Goal: Task Accomplishment & Management: Manage account settings

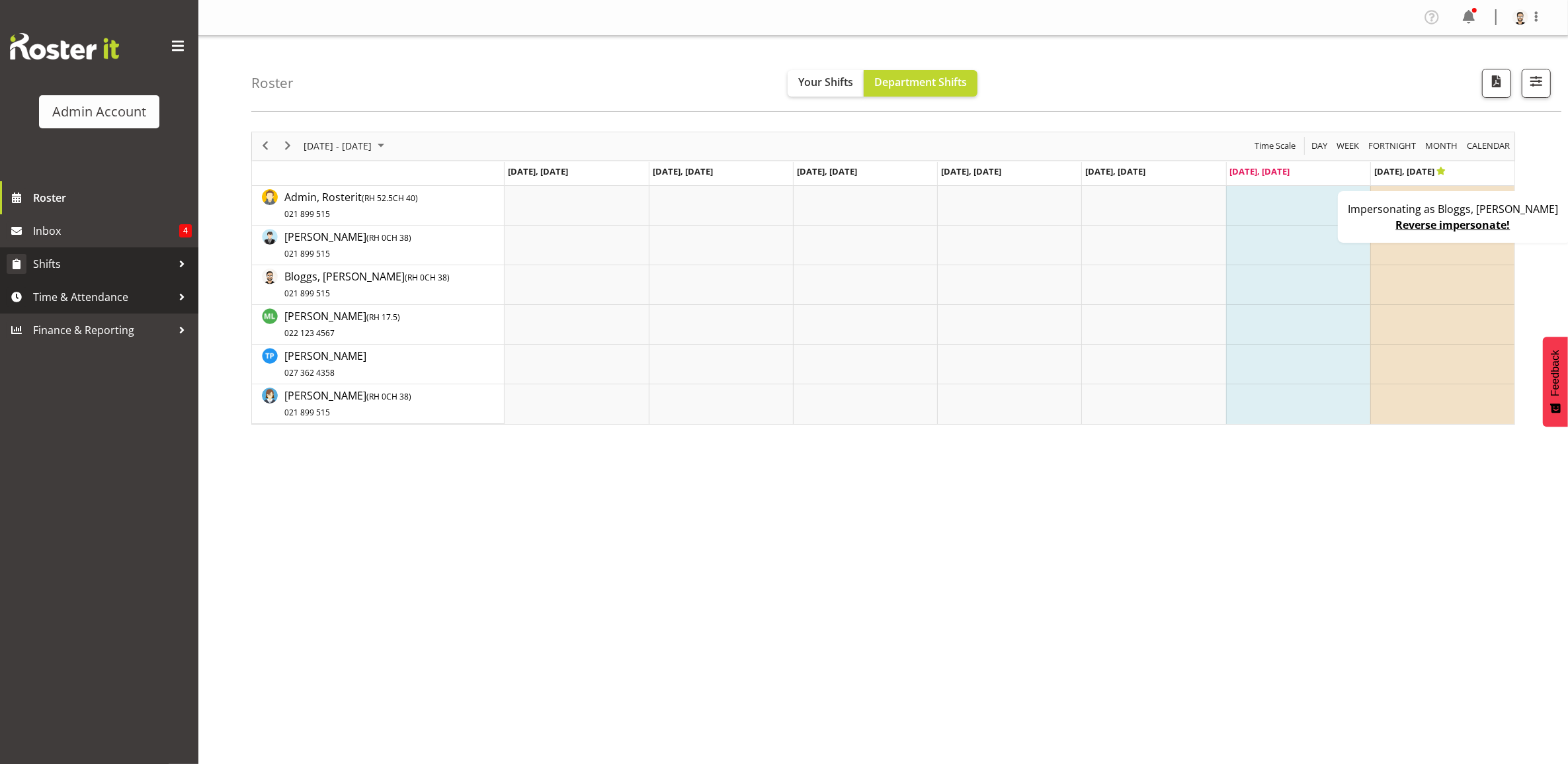
click at [104, 275] on link "Shifts" at bounding box center [99, 264] width 198 height 33
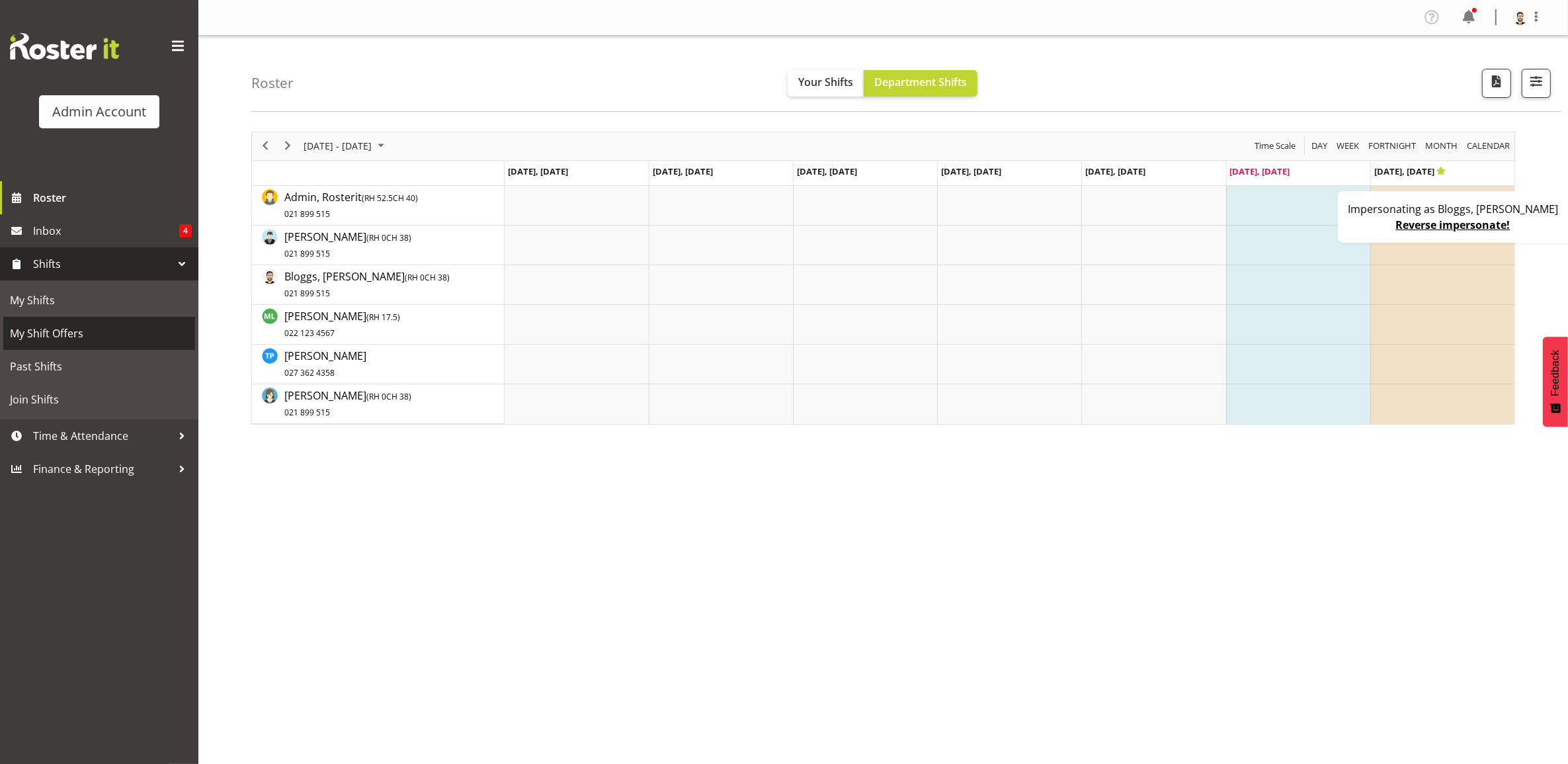
click at [71, 332] on span "My Shift Offers" at bounding box center [99, 333] width 178 height 20
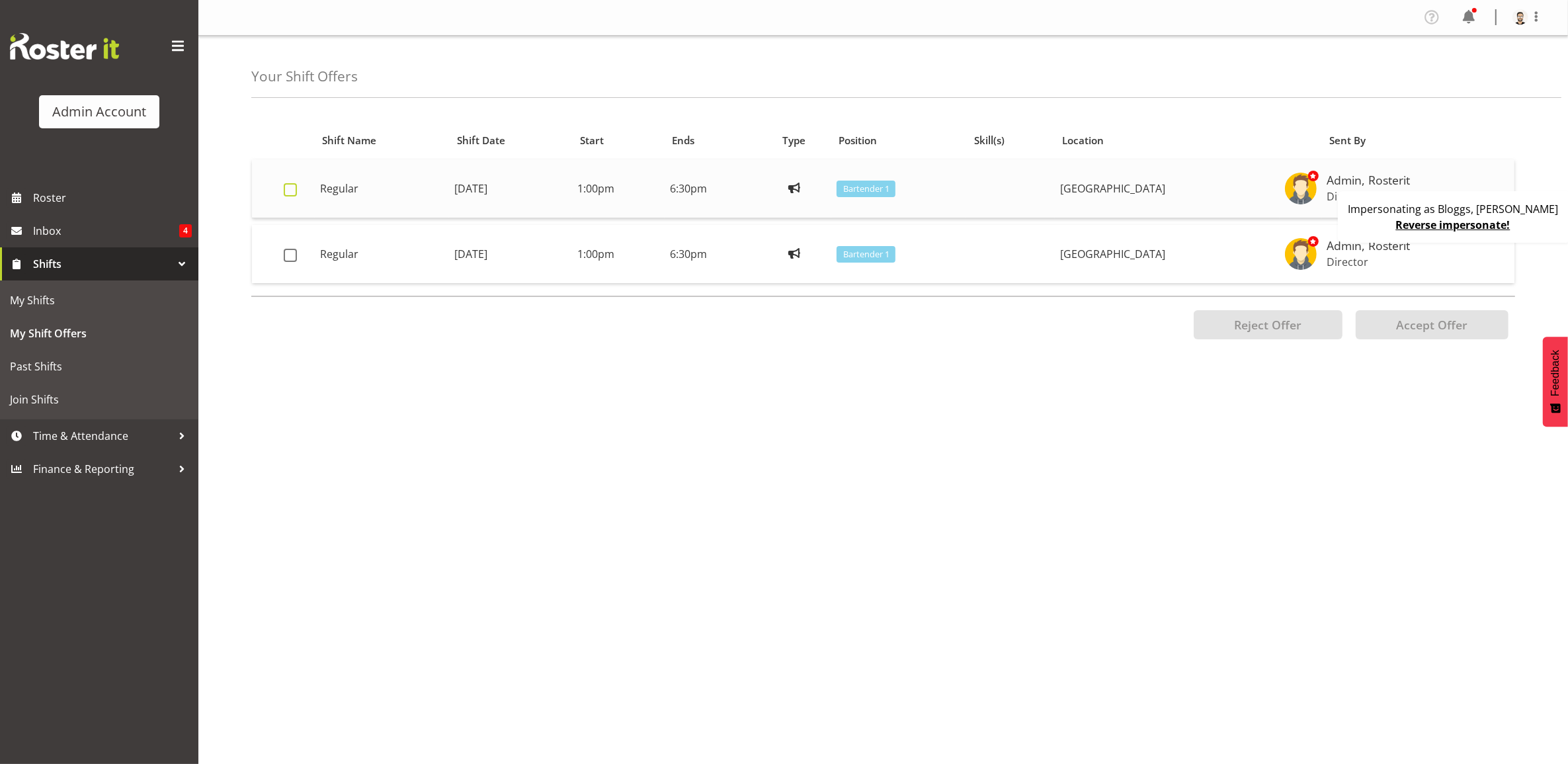
click at [293, 195] on span at bounding box center [290, 189] width 13 height 13
checkbox input "true"
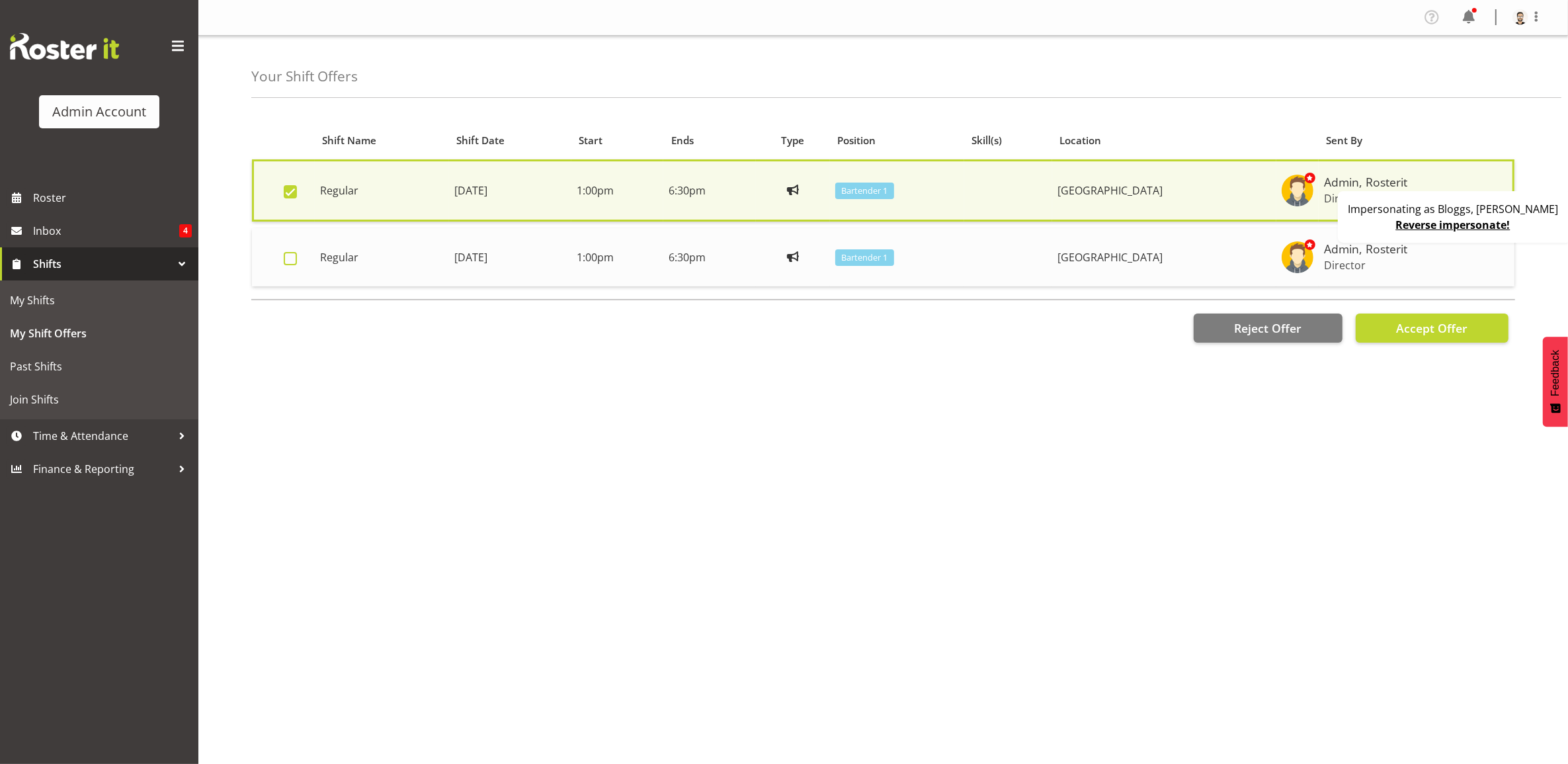
click at [294, 262] on span at bounding box center [290, 258] width 13 height 13
checkbox input "true"
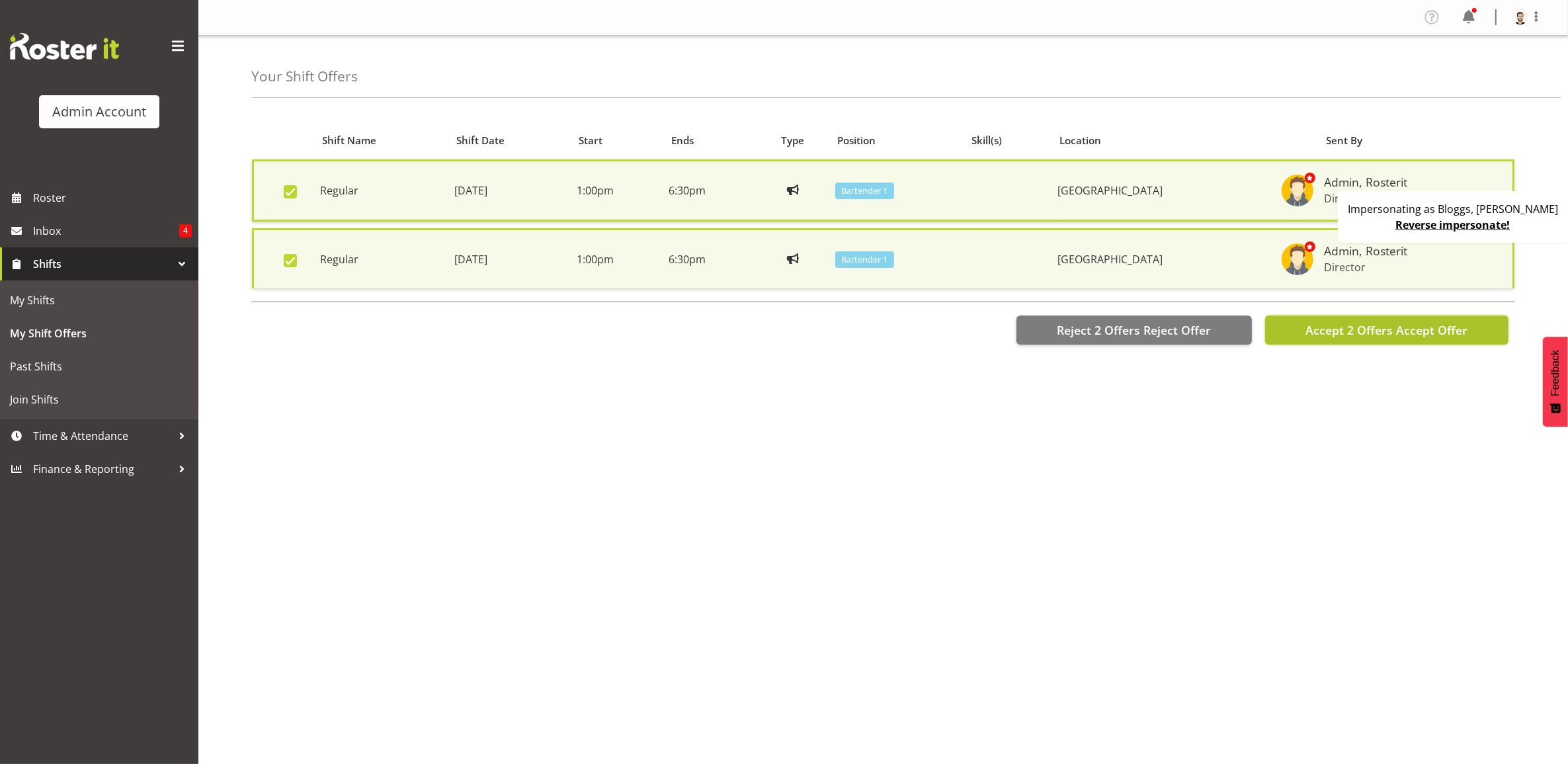
click at [1340, 329] on span "Accept 2 Offers" at bounding box center [1349, 330] width 87 height 16
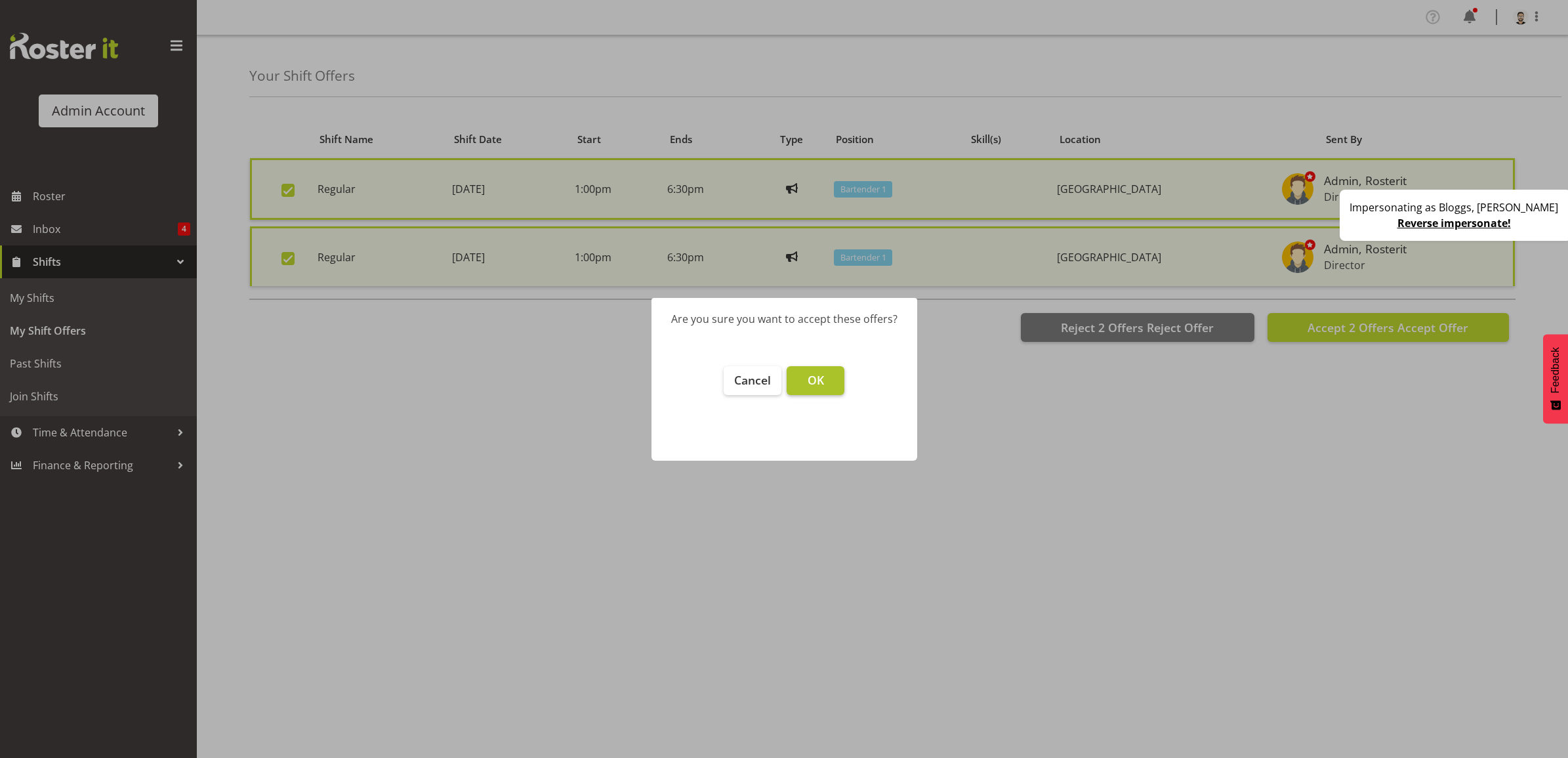
click at [824, 382] on span "OK" at bounding box center [816, 380] width 17 height 16
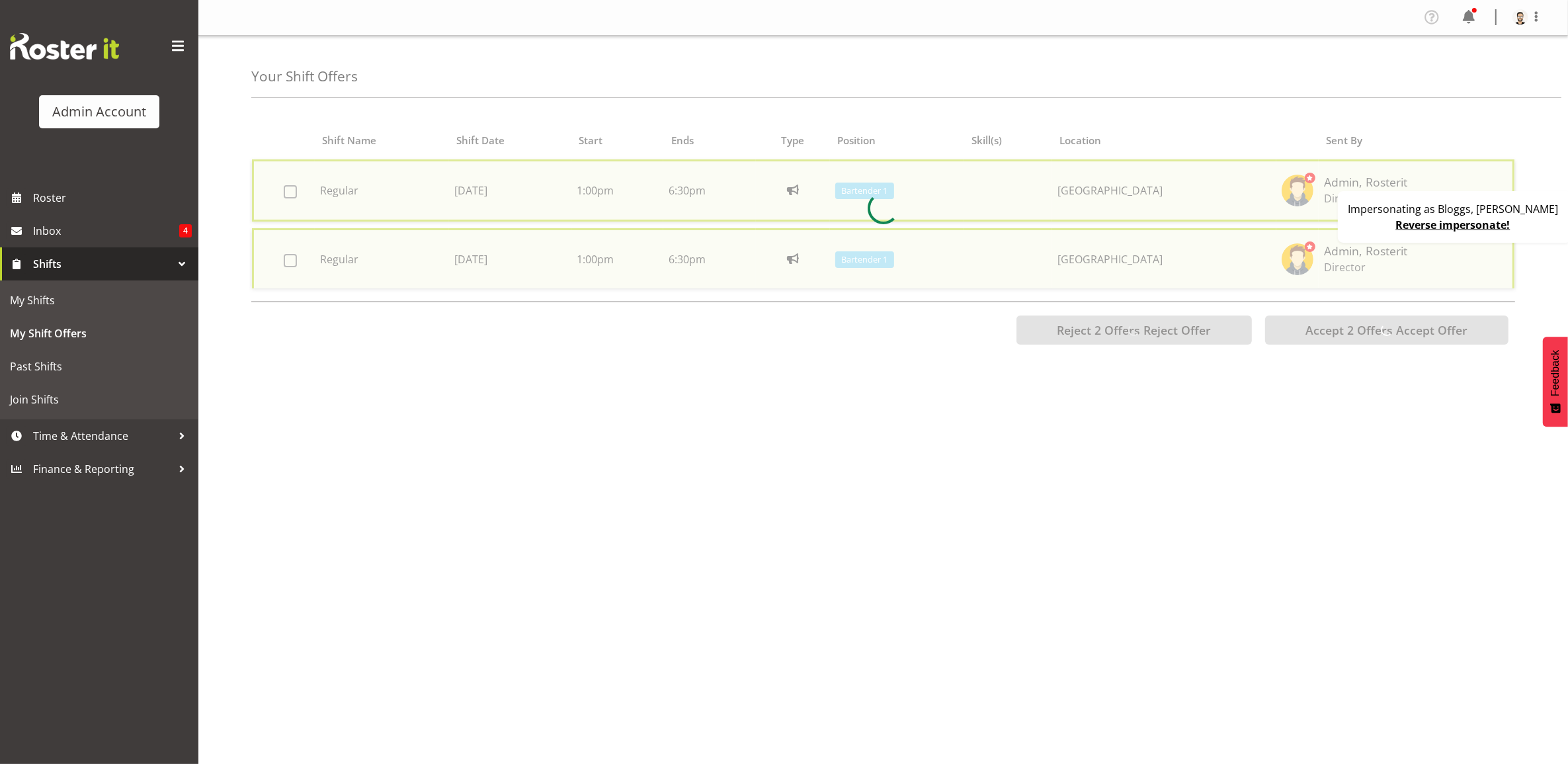
checkbox input "false"
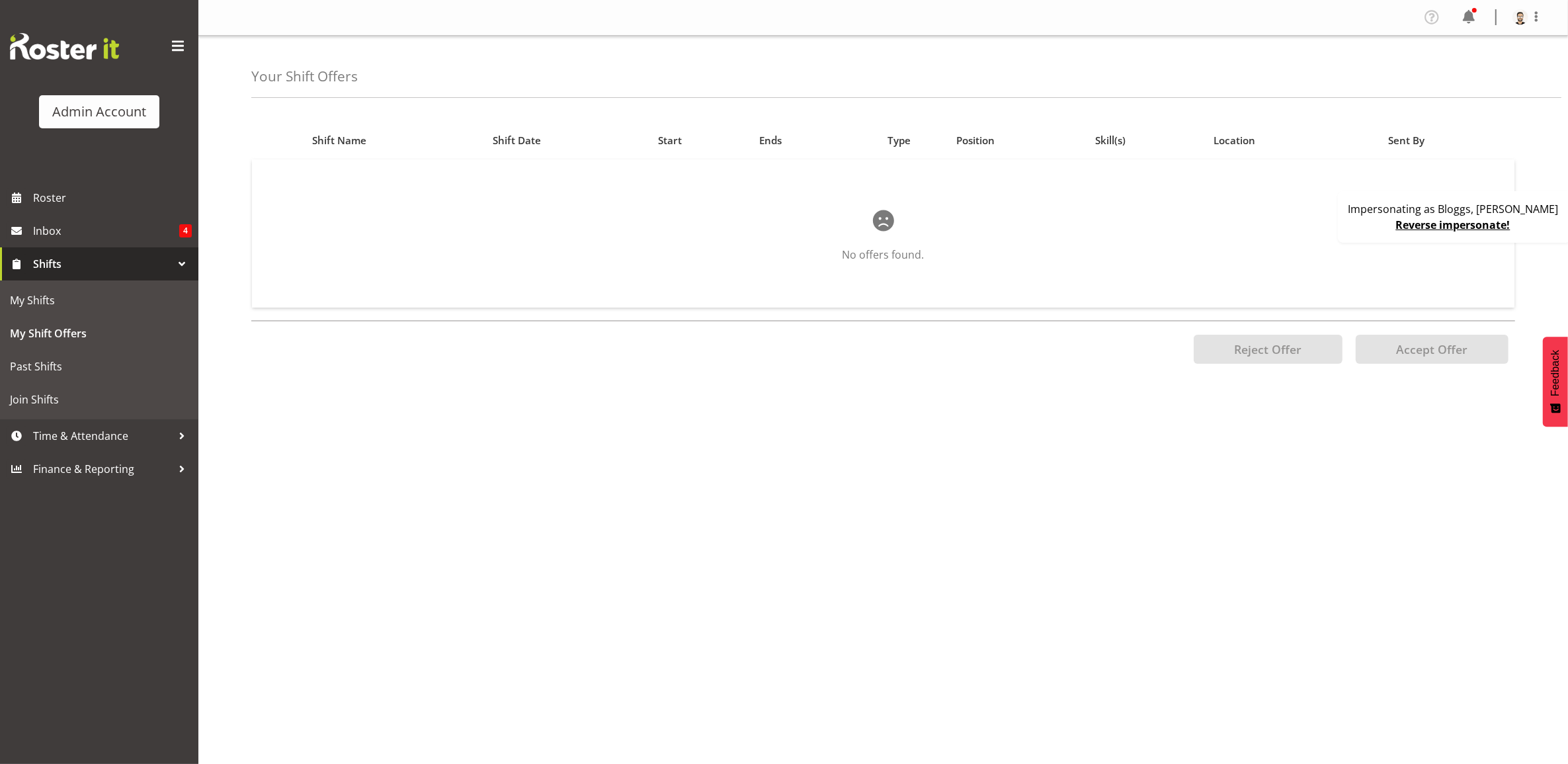
click at [1497, 219] on link "Reverse impersonate!" at bounding box center [1453, 225] width 114 height 14
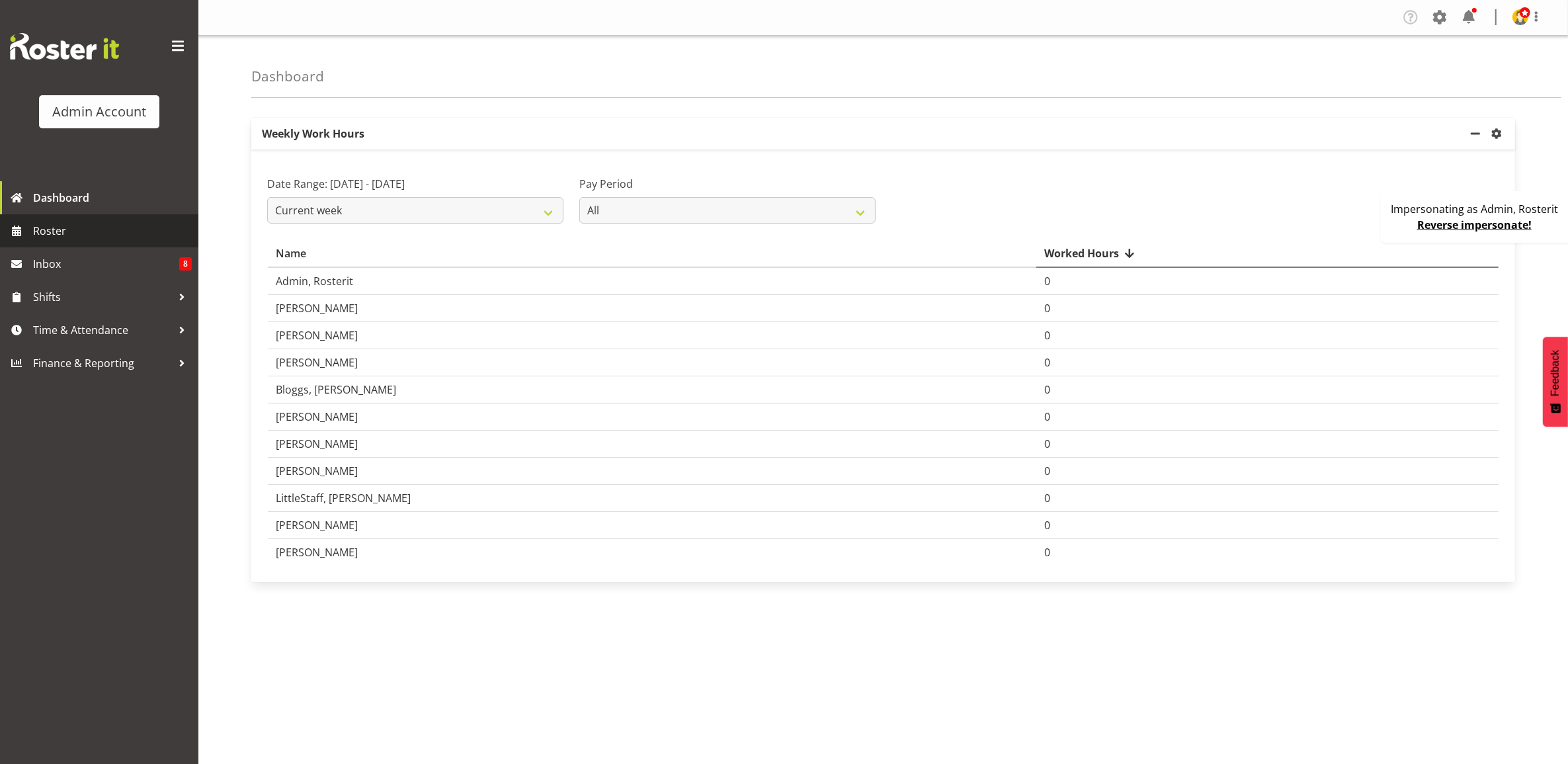
click at [90, 235] on span "Roster" at bounding box center [113, 231] width 158 height 20
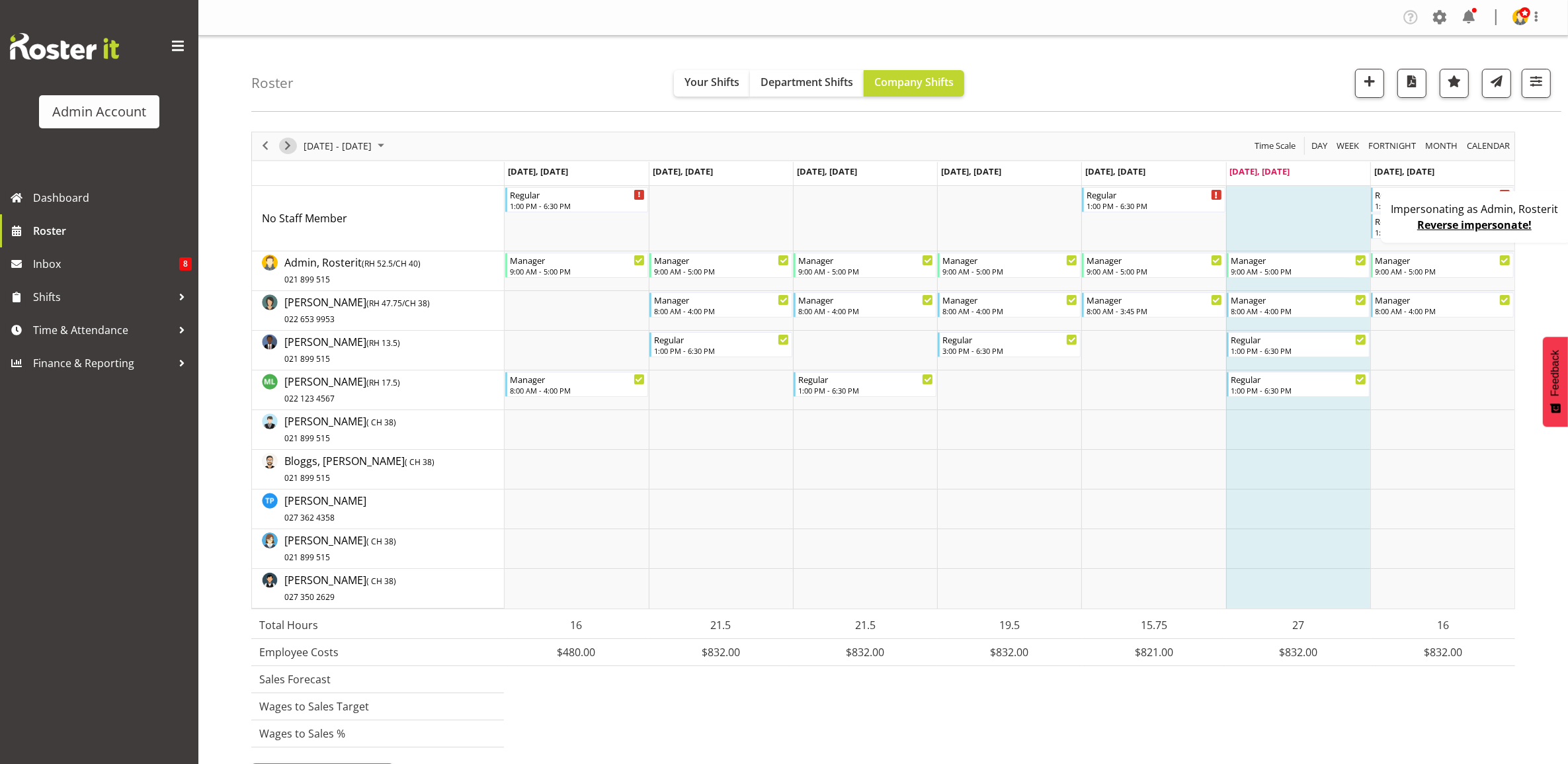
click at [288, 150] on span "Next" at bounding box center [288, 146] width 16 height 17
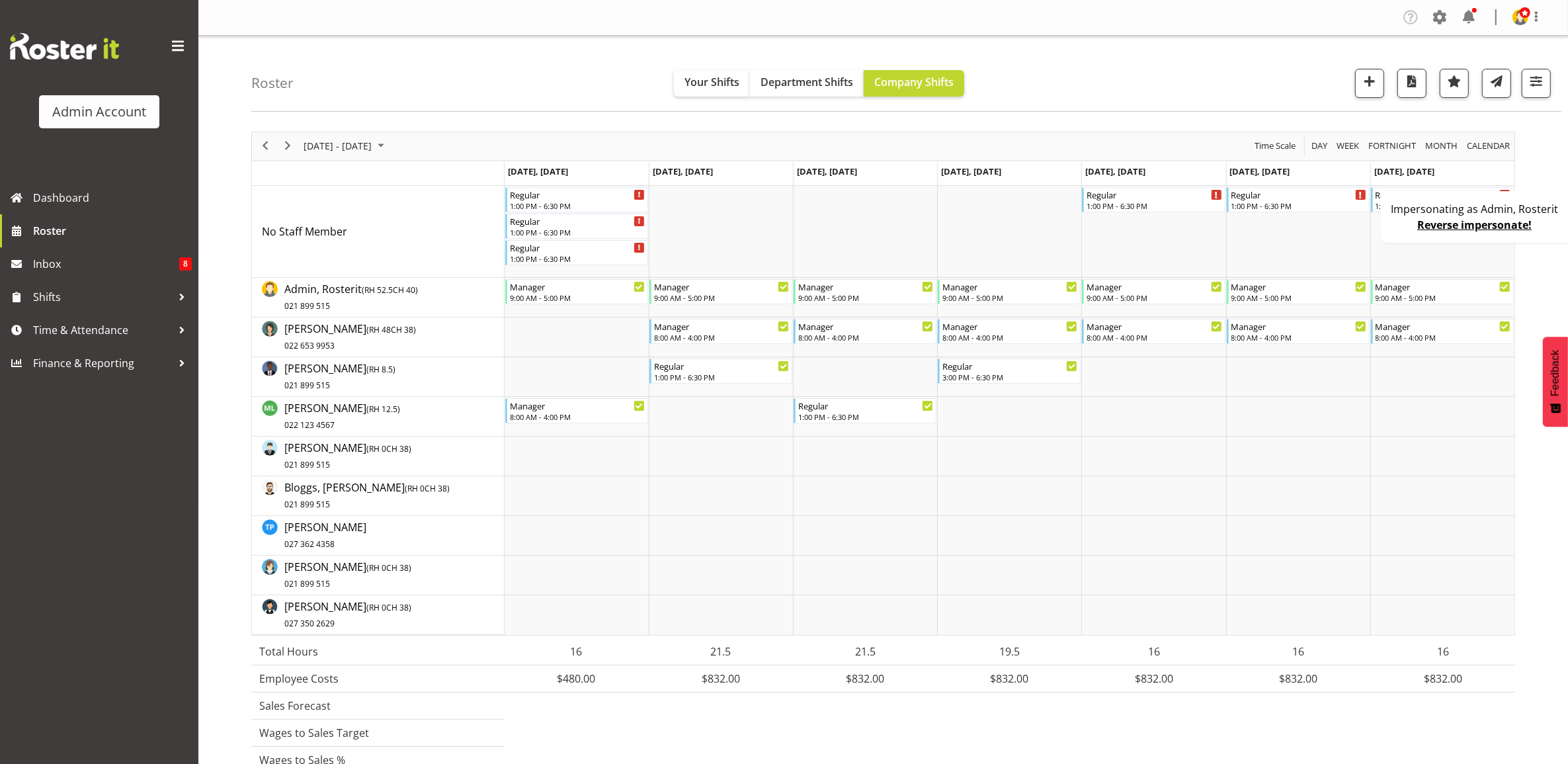
click at [1470, 228] on link "Reverse impersonate!" at bounding box center [1475, 225] width 114 height 14
